Goal: Find specific page/section: Find specific page/section

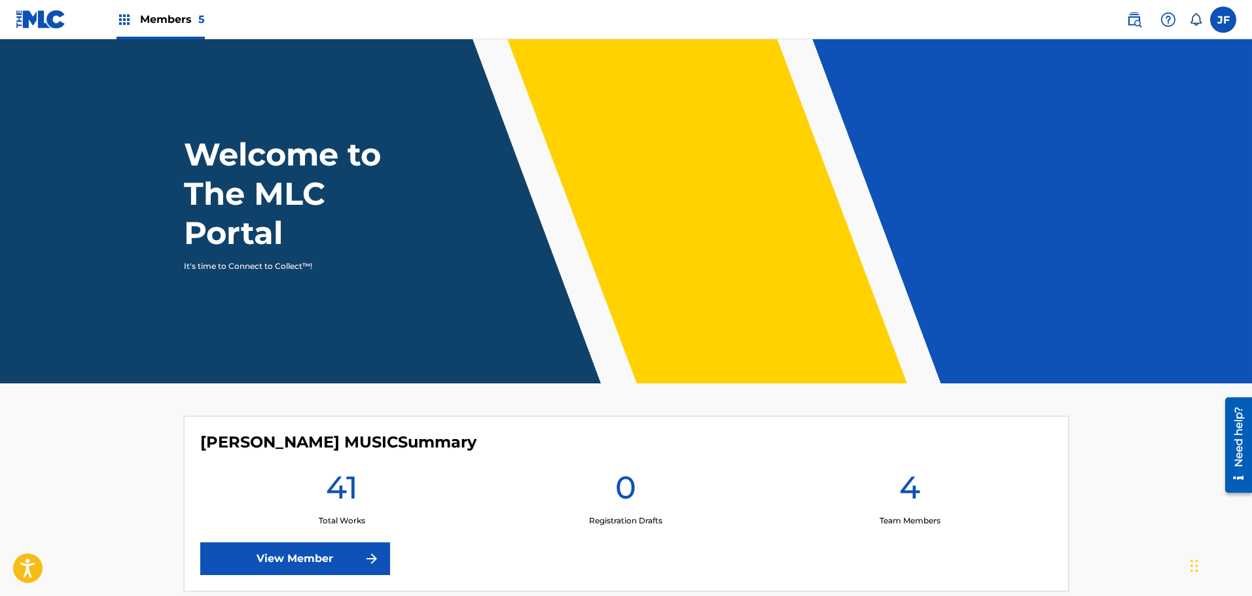
click at [165, 19] on span "Members 5" at bounding box center [172, 19] width 65 height 15
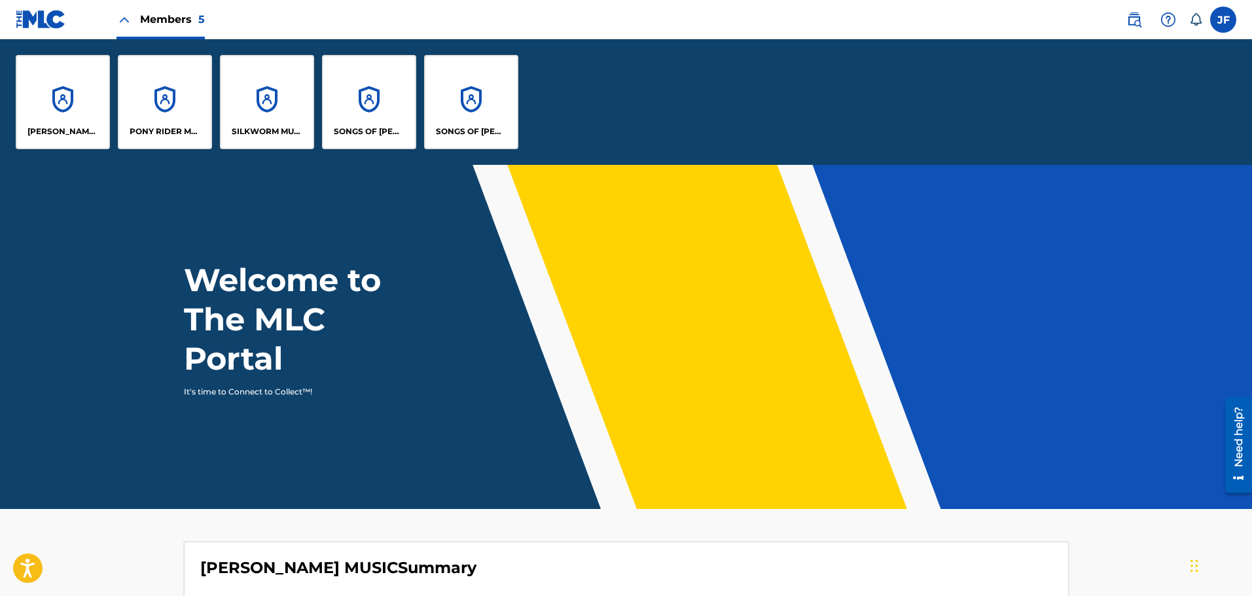
click at [370, 128] on p "SONGS OF [PERSON_NAME]" at bounding box center [369, 132] width 71 height 12
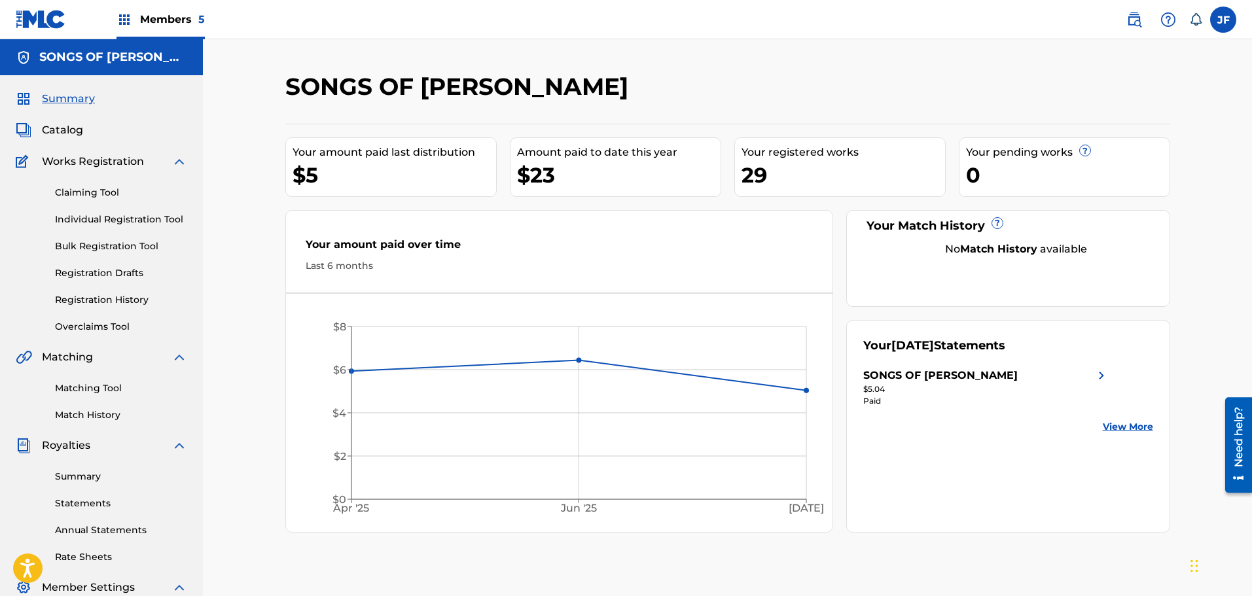
click at [73, 132] on span "Catalog" at bounding box center [62, 130] width 41 height 16
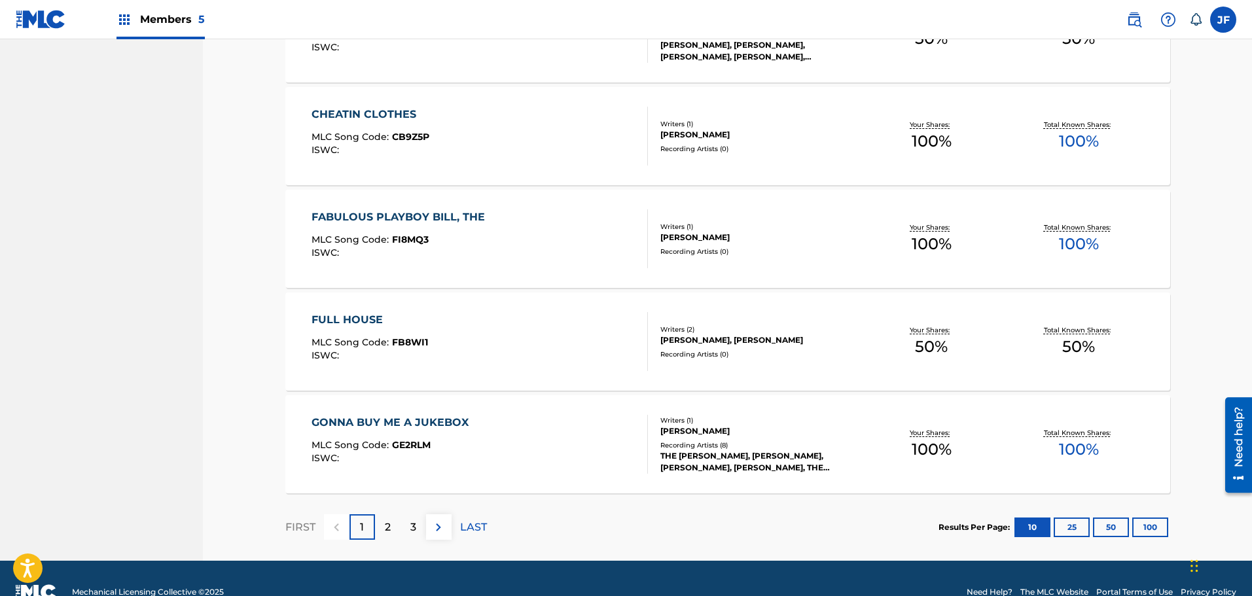
scroll to position [877, 0]
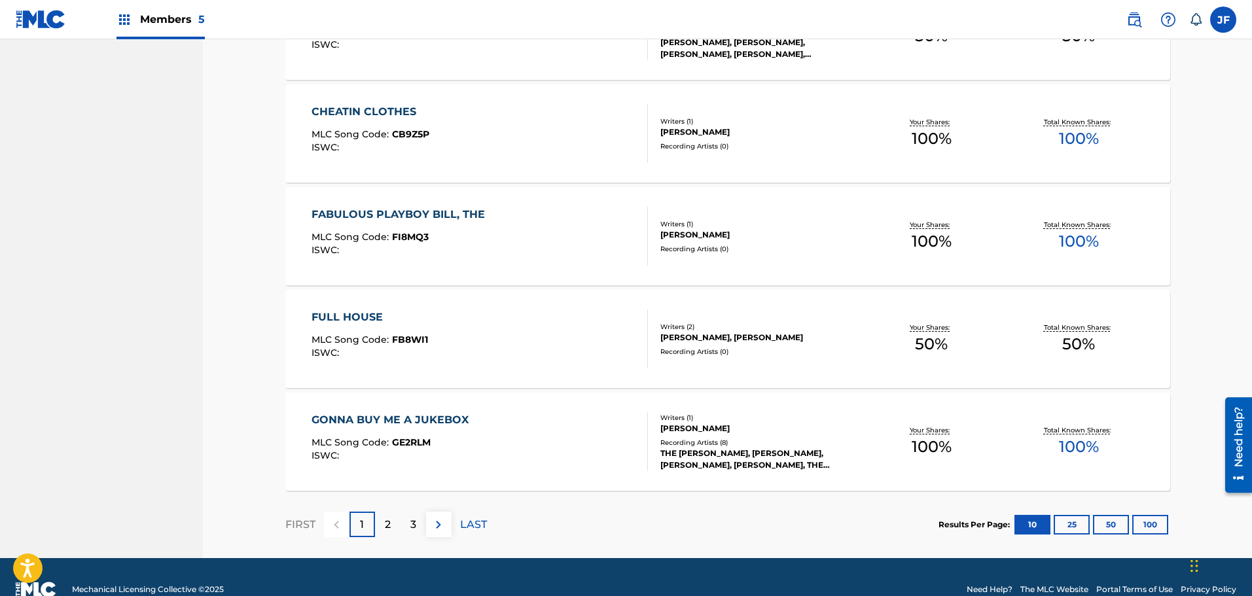
click at [385, 524] on p "2" at bounding box center [388, 525] width 6 height 16
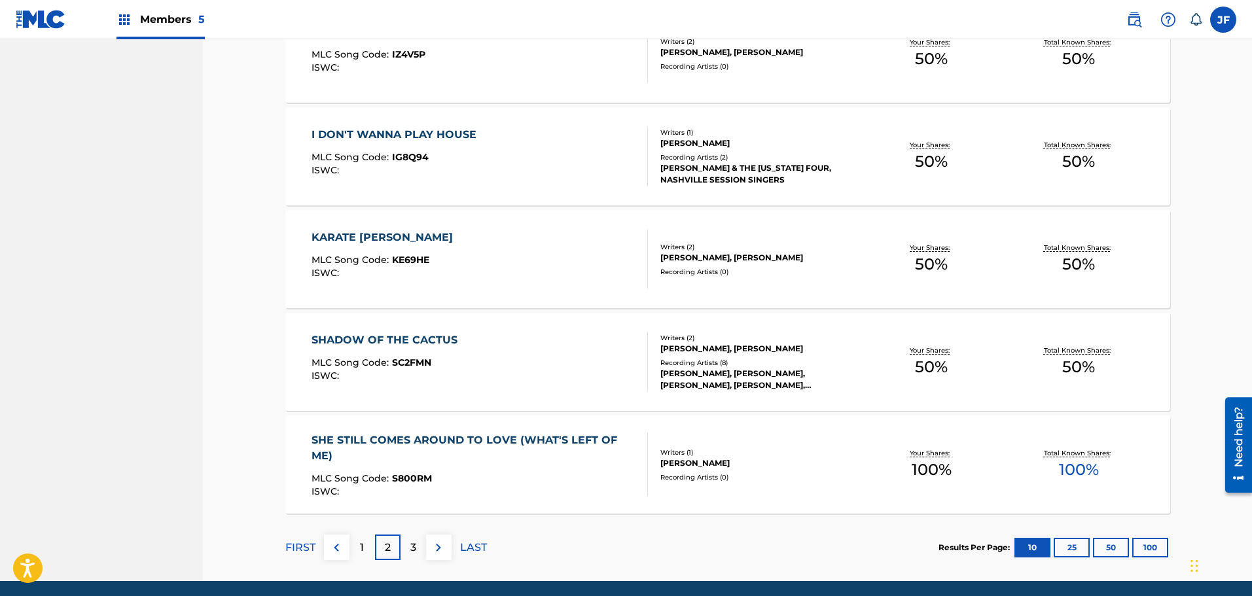
scroll to position [859, 0]
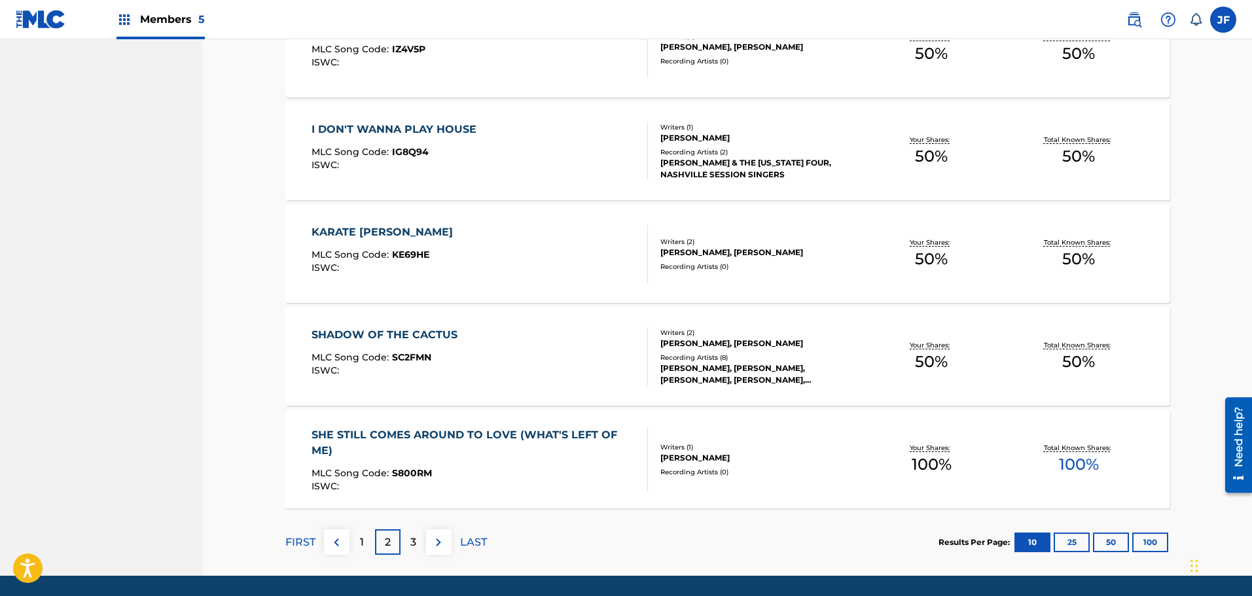
click at [414, 539] on p "3" at bounding box center [413, 543] width 6 height 16
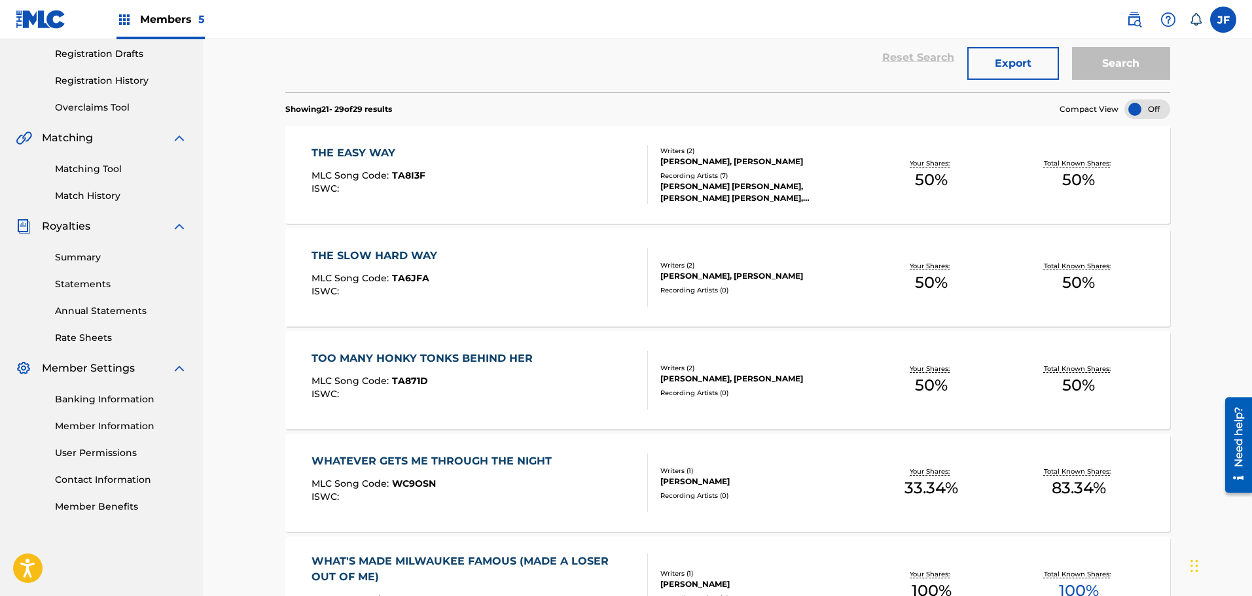
scroll to position [201, 0]
